Goal: Book appointment/travel/reservation

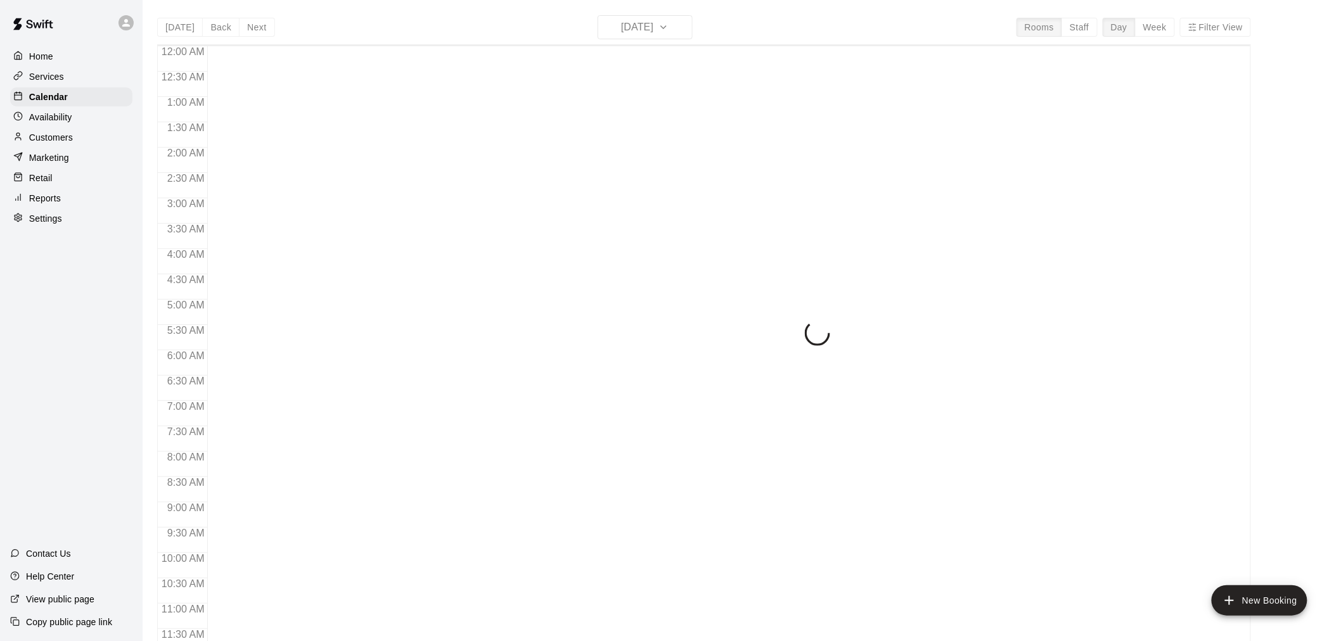
scroll to position [606, 0]
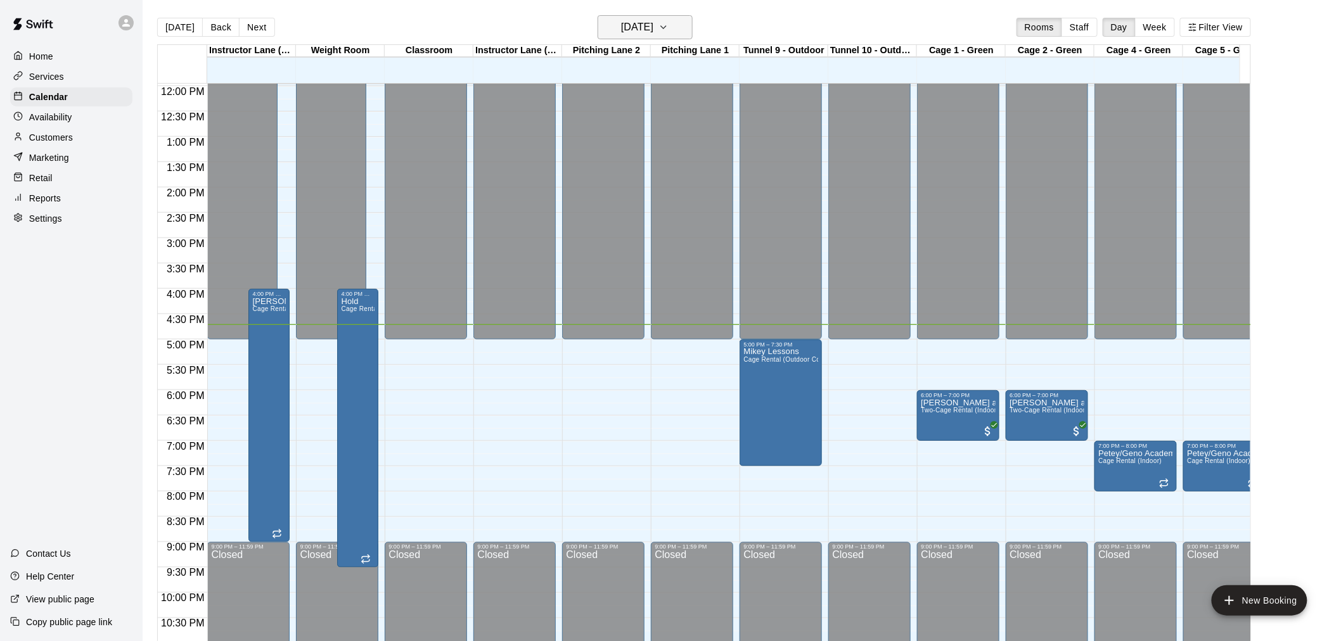
click at [644, 28] on h6 "[DATE]" at bounding box center [637, 27] width 32 height 18
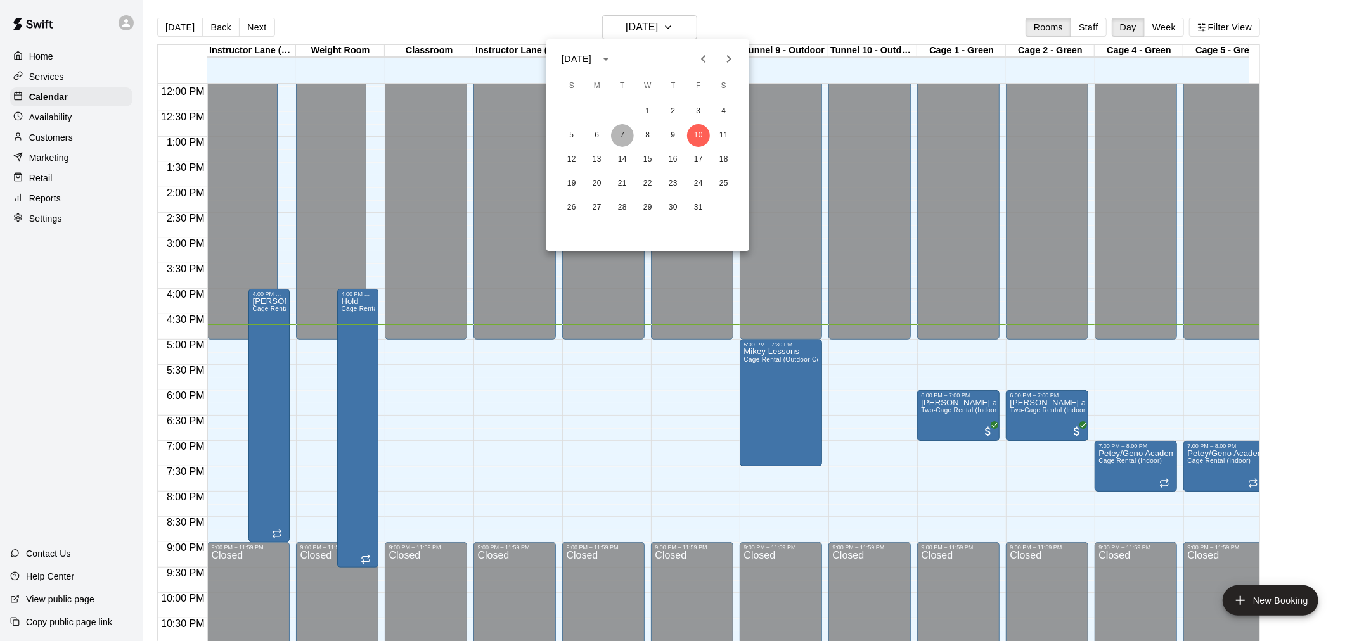
click at [617, 136] on button "7" at bounding box center [622, 135] width 23 height 23
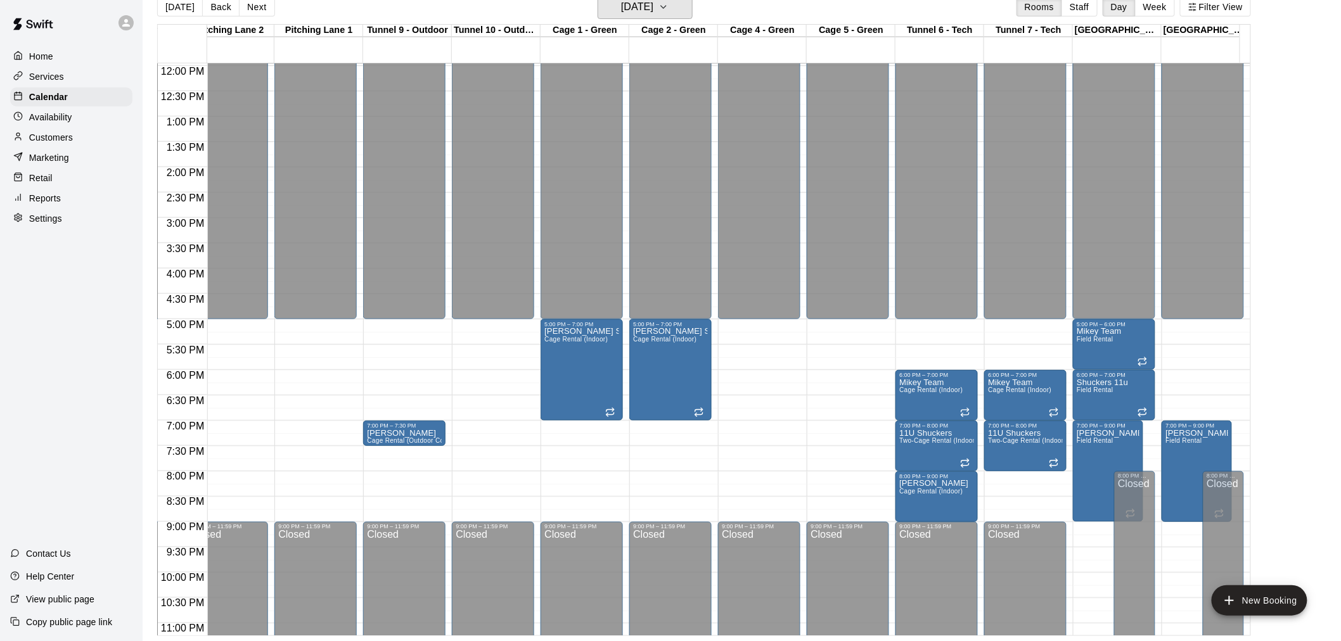
scroll to position [0, 0]
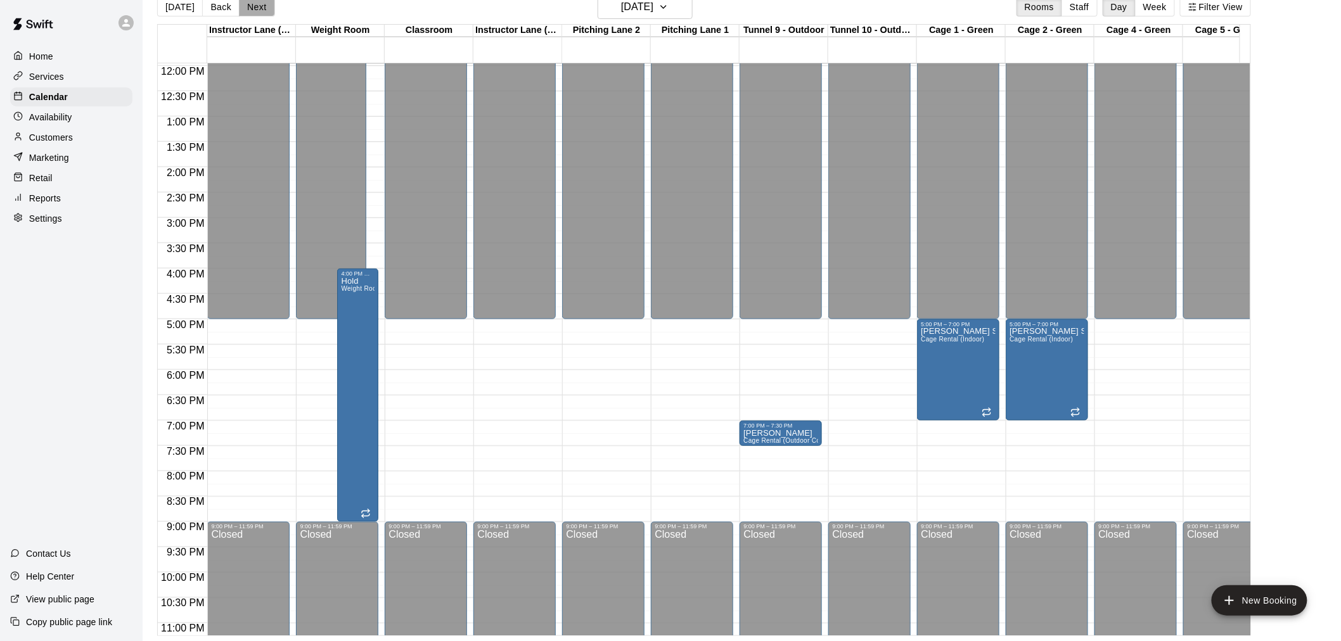
click at [255, 4] on button "Next" at bounding box center [256, 6] width 35 height 19
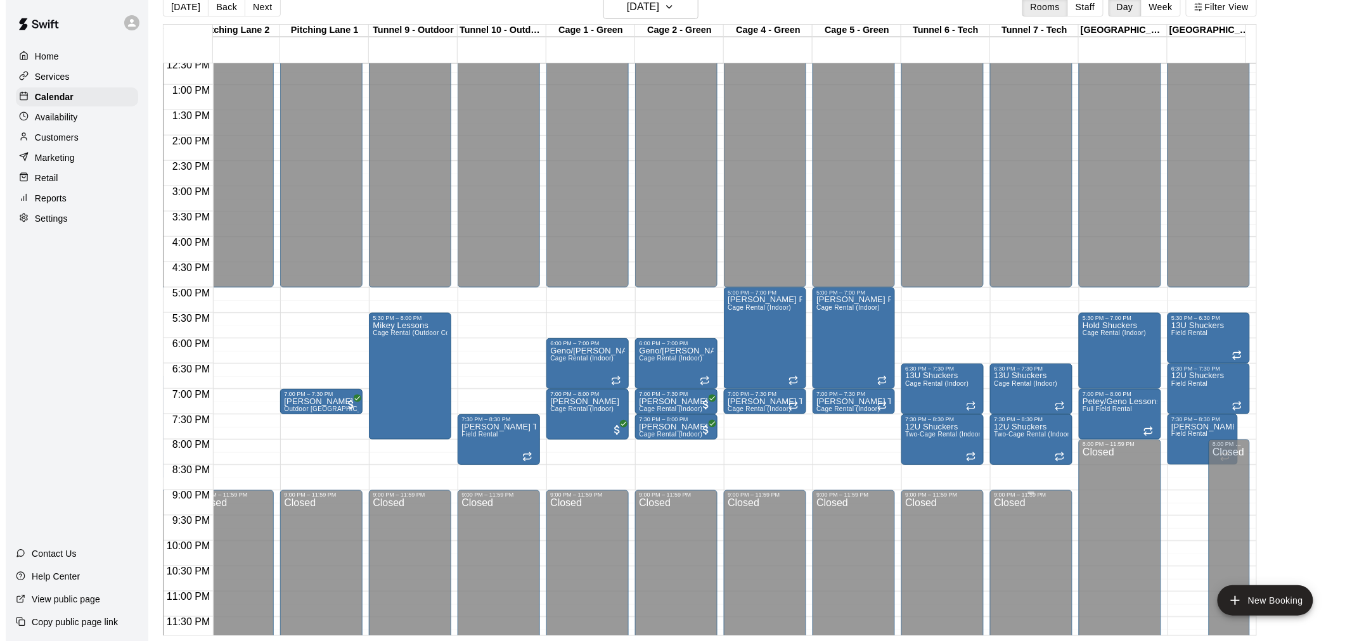
scroll to position [655, 376]
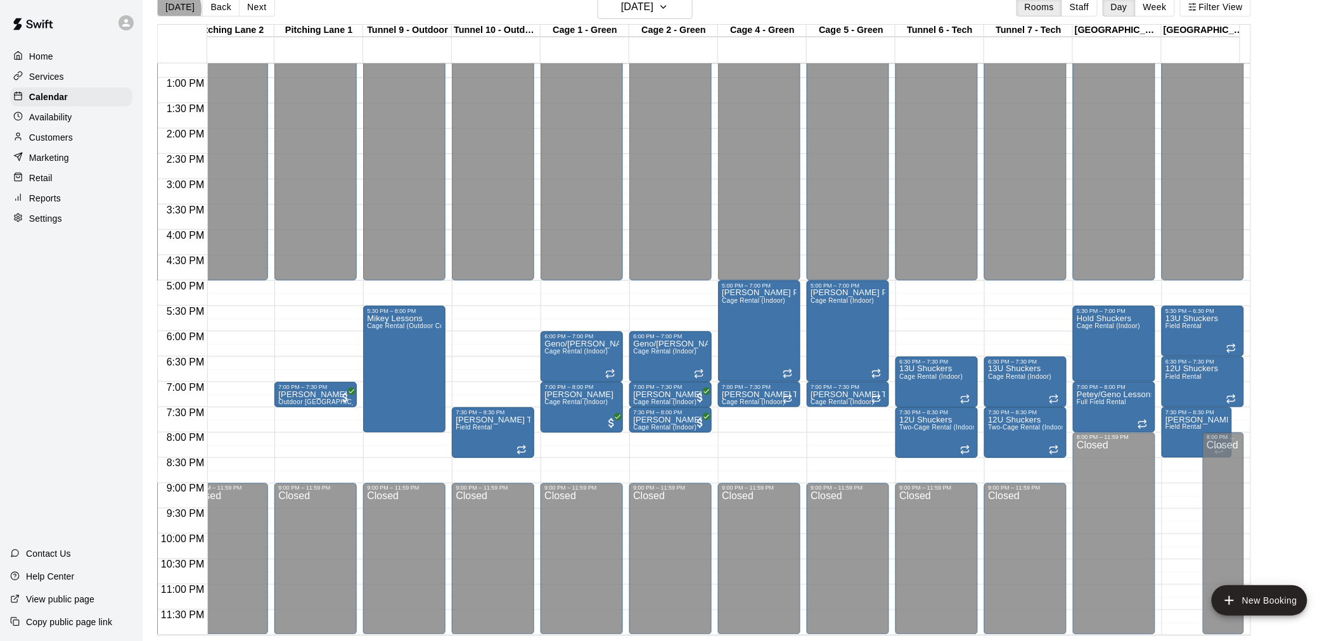
click at [172, 9] on button "[DATE]" at bounding box center [180, 6] width 46 height 19
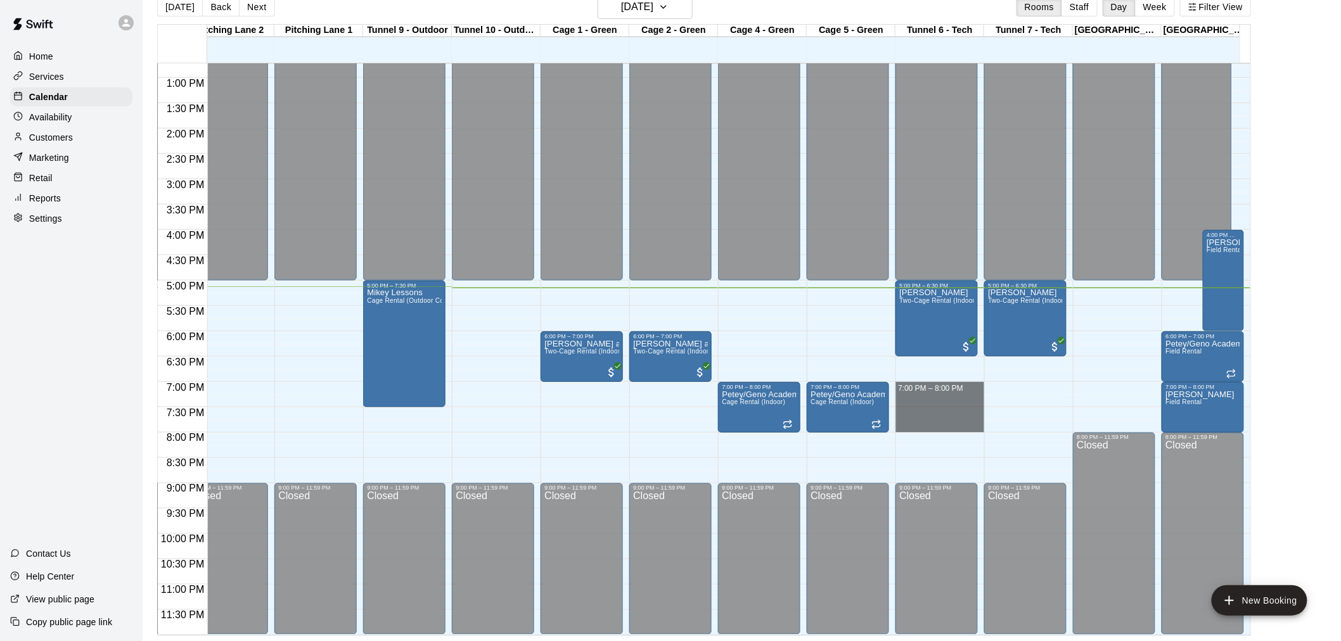
drag, startPoint x: 951, startPoint y: 381, endPoint x: 952, endPoint y: 419, distance: 38.0
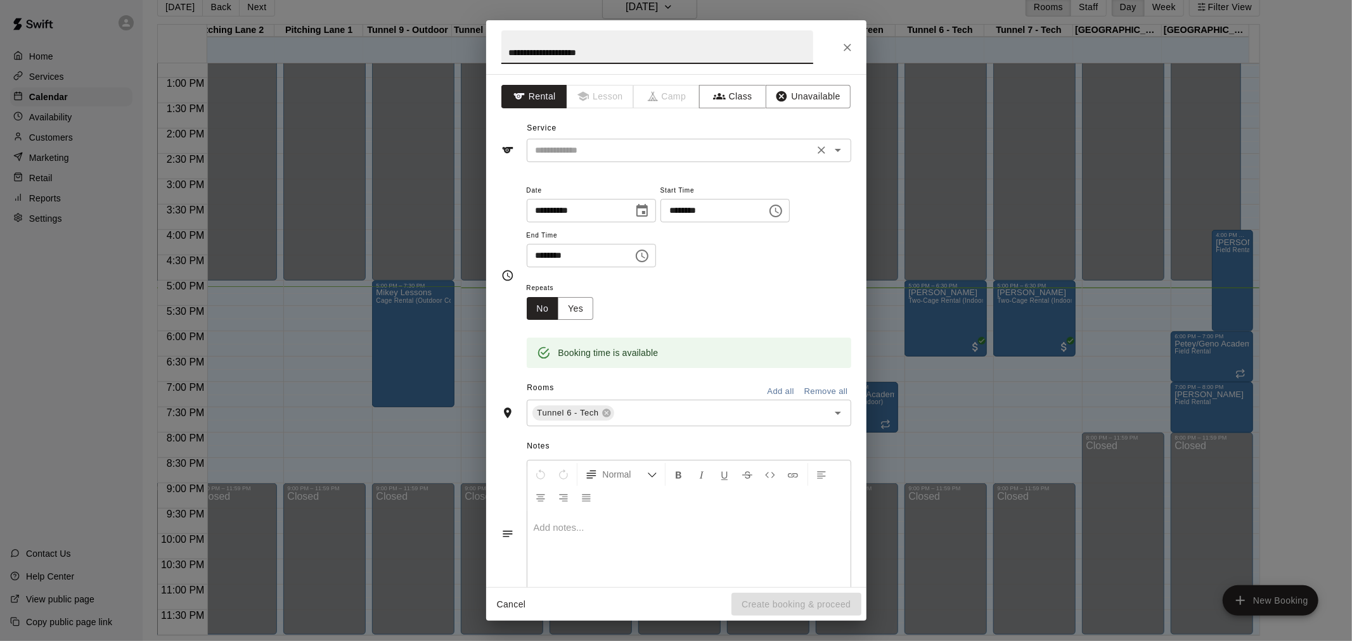
type input "**********"
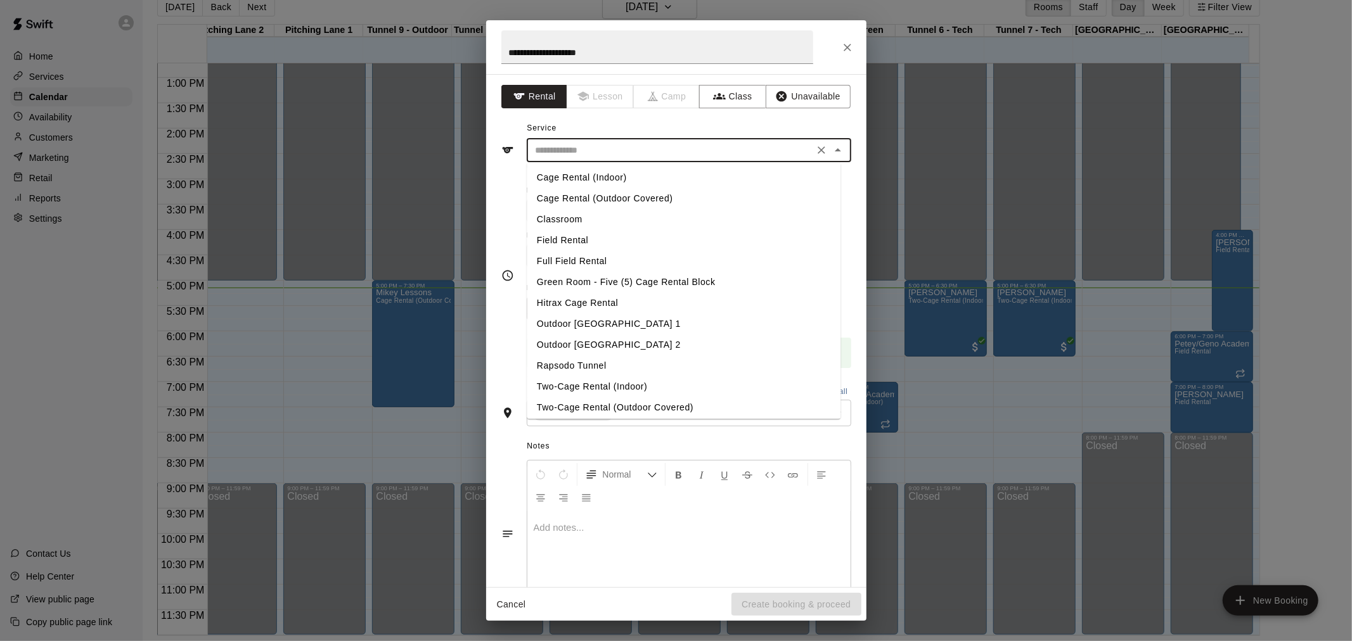
click at [623, 143] on input "text" at bounding box center [669, 151] width 279 height 16
click at [622, 176] on li "Cage Rental (Indoor)" at bounding box center [684, 177] width 314 height 21
type input "**********"
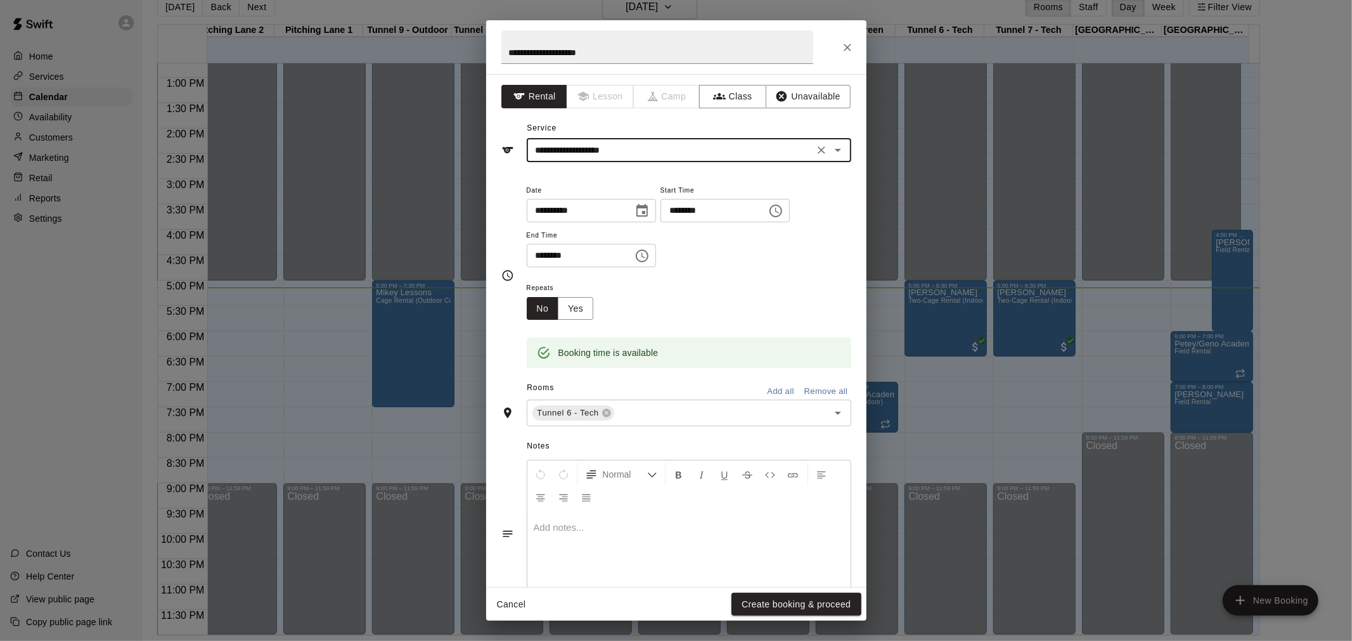
click at [649, 259] on icon "Choose time, selected time is 8:00 PM" at bounding box center [641, 255] width 15 height 15
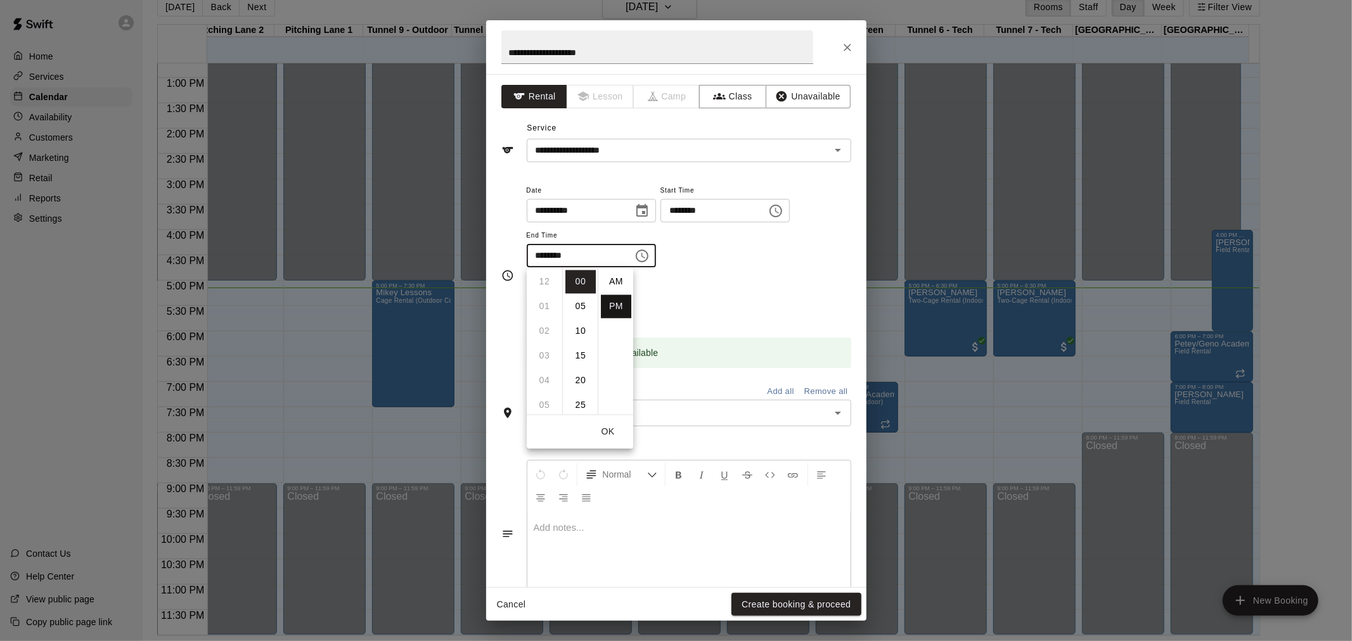
scroll to position [22, 0]
click at [548, 306] on li "09" at bounding box center [544, 306] width 30 height 23
type input "********"
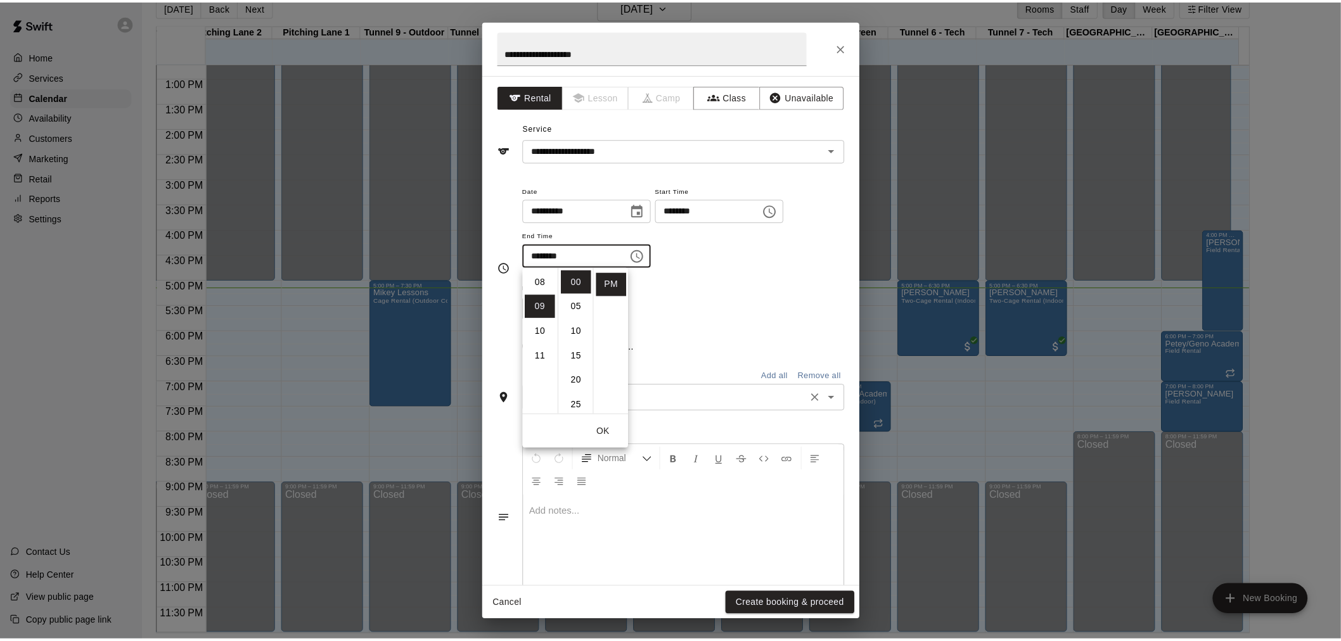
scroll to position [222, 0]
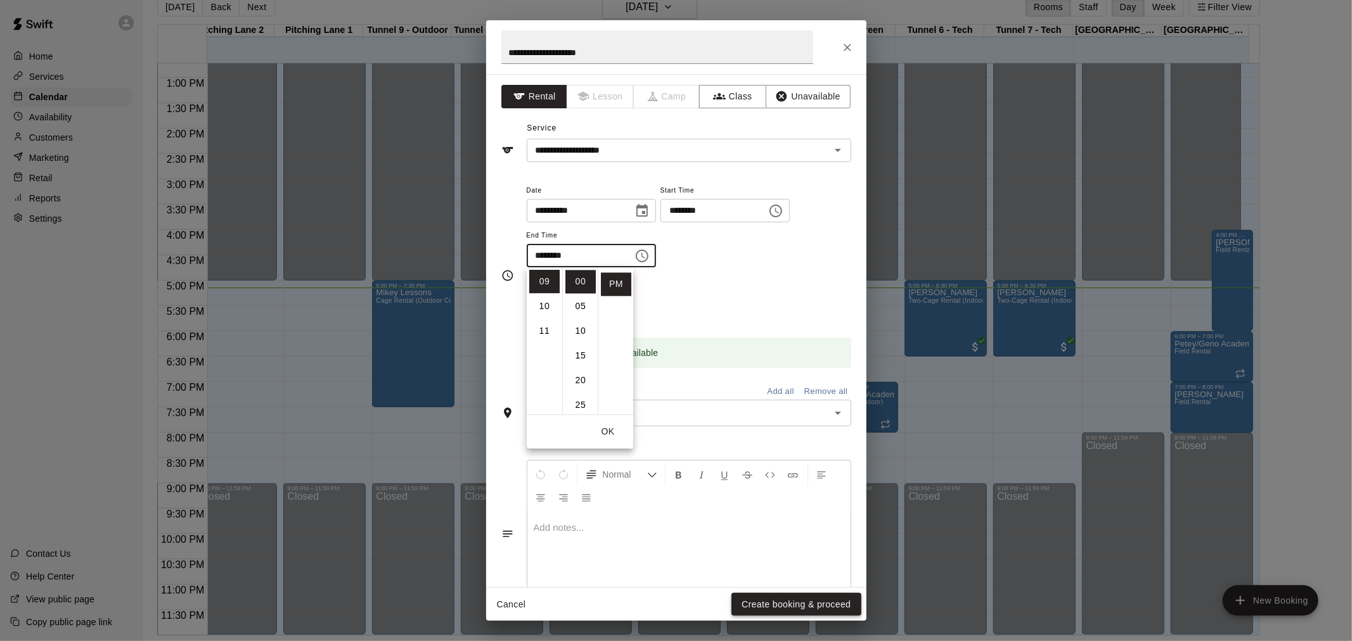
click at [756, 603] on button "Create booking & proceed" at bounding box center [795, 604] width 129 height 23
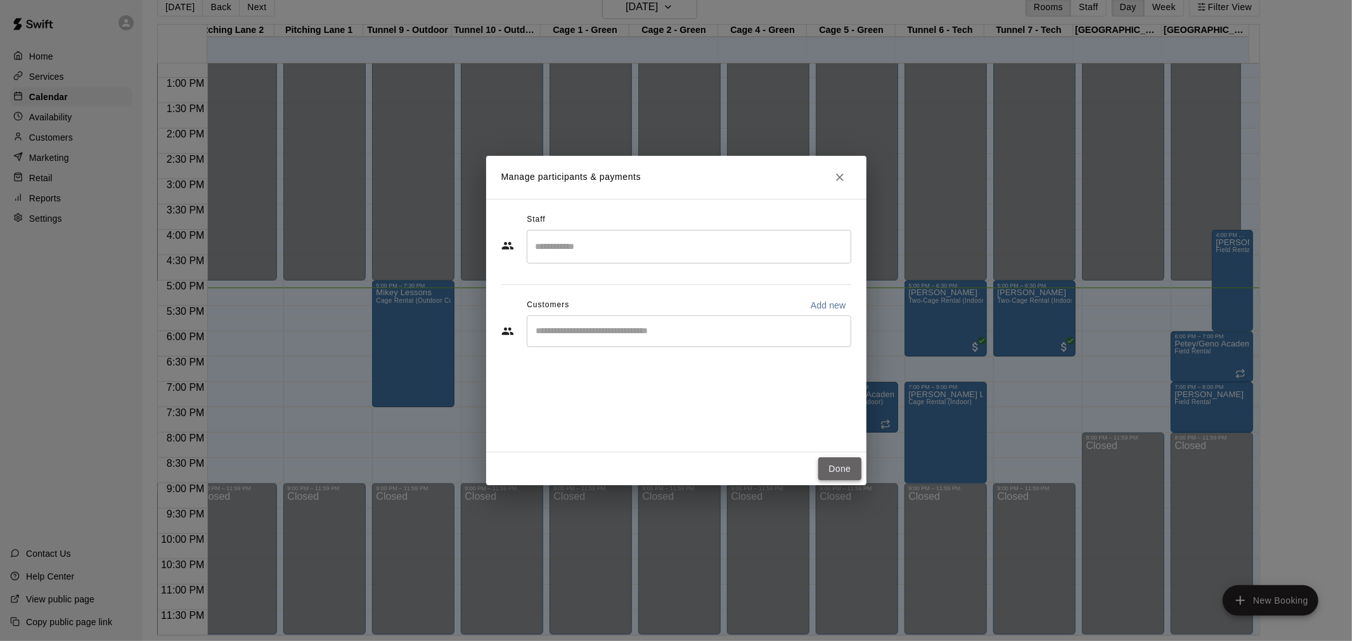
click at [836, 471] on button "Done" at bounding box center [839, 468] width 42 height 23
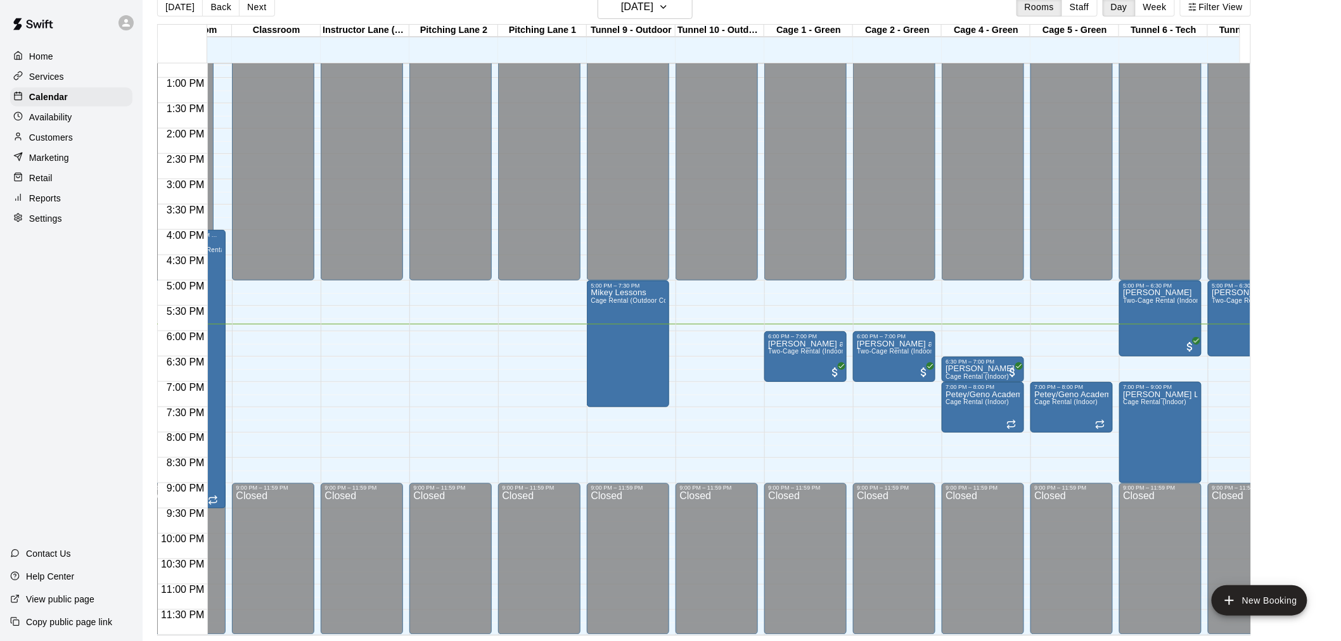
scroll to position [0, 209]
